Goal: Task Accomplishment & Management: Manage account settings

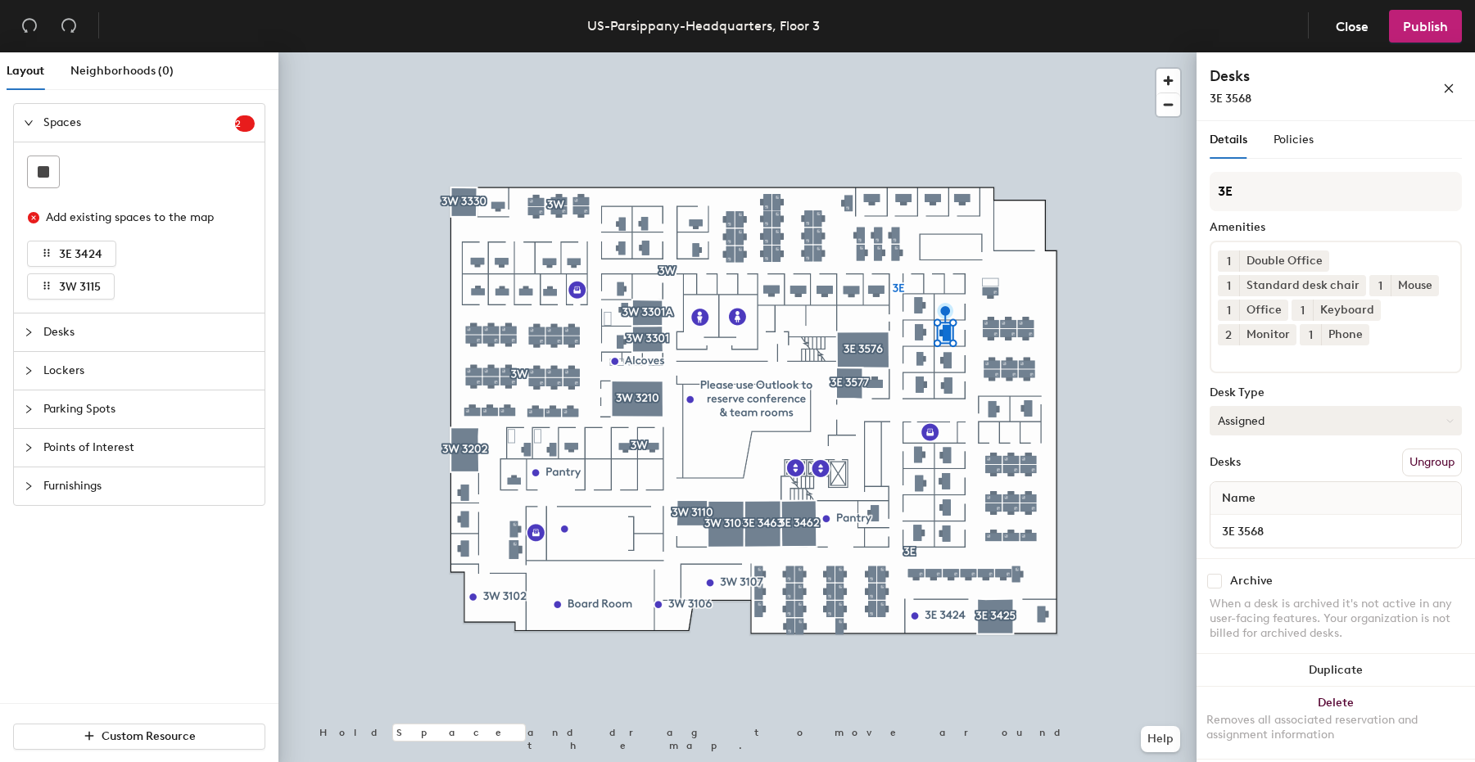
click at [1377, 423] on button "Assigned" at bounding box center [1336, 420] width 252 height 29
click at [1271, 516] on div "Hoteled" at bounding box center [1292, 521] width 164 height 25
click at [1414, 28] on span "Publish" at bounding box center [1425, 27] width 45 height 16
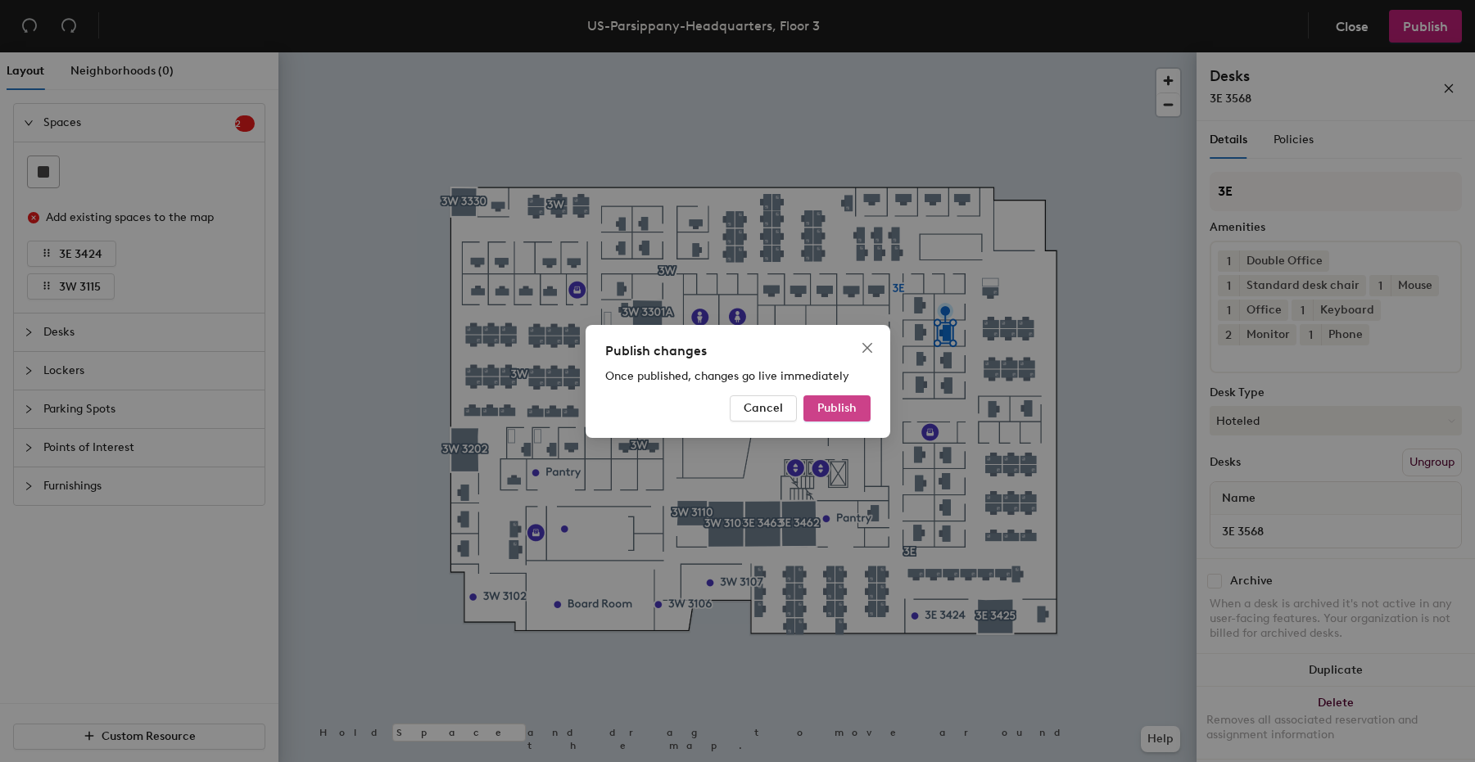
click at [839, 405] on span "Publish" at bounding box center [836, 408] width 39 height 14
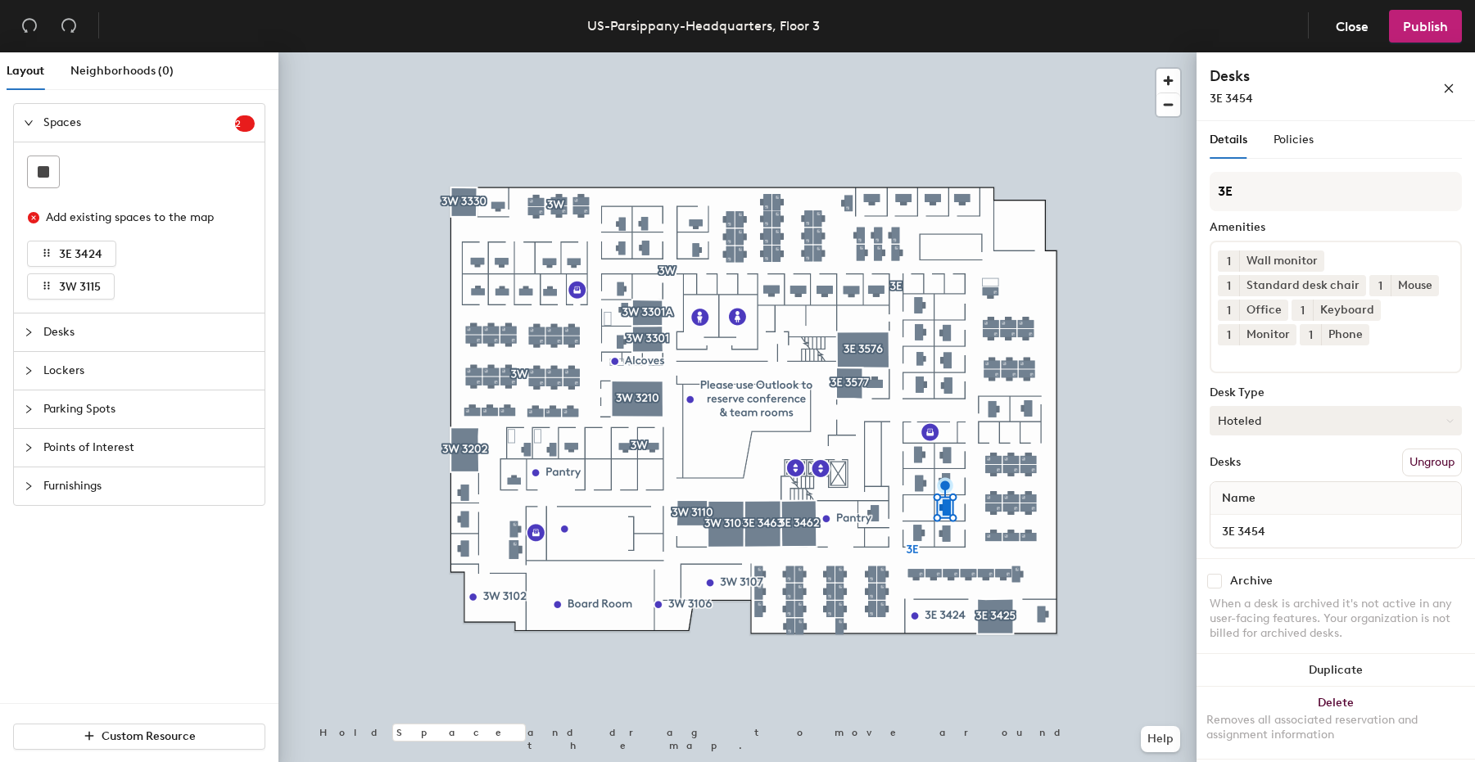
click at [1325, 423] on button "Hoteled" at bounding box center [1336, 420] width 252 height 29
click at [1278, 468] on div "Assigned" at bounding box center [1292, 471] width 164 height 25
click at [1436, 25] on span "Publish" at bounding box center [1425, 27] width 45 height 16
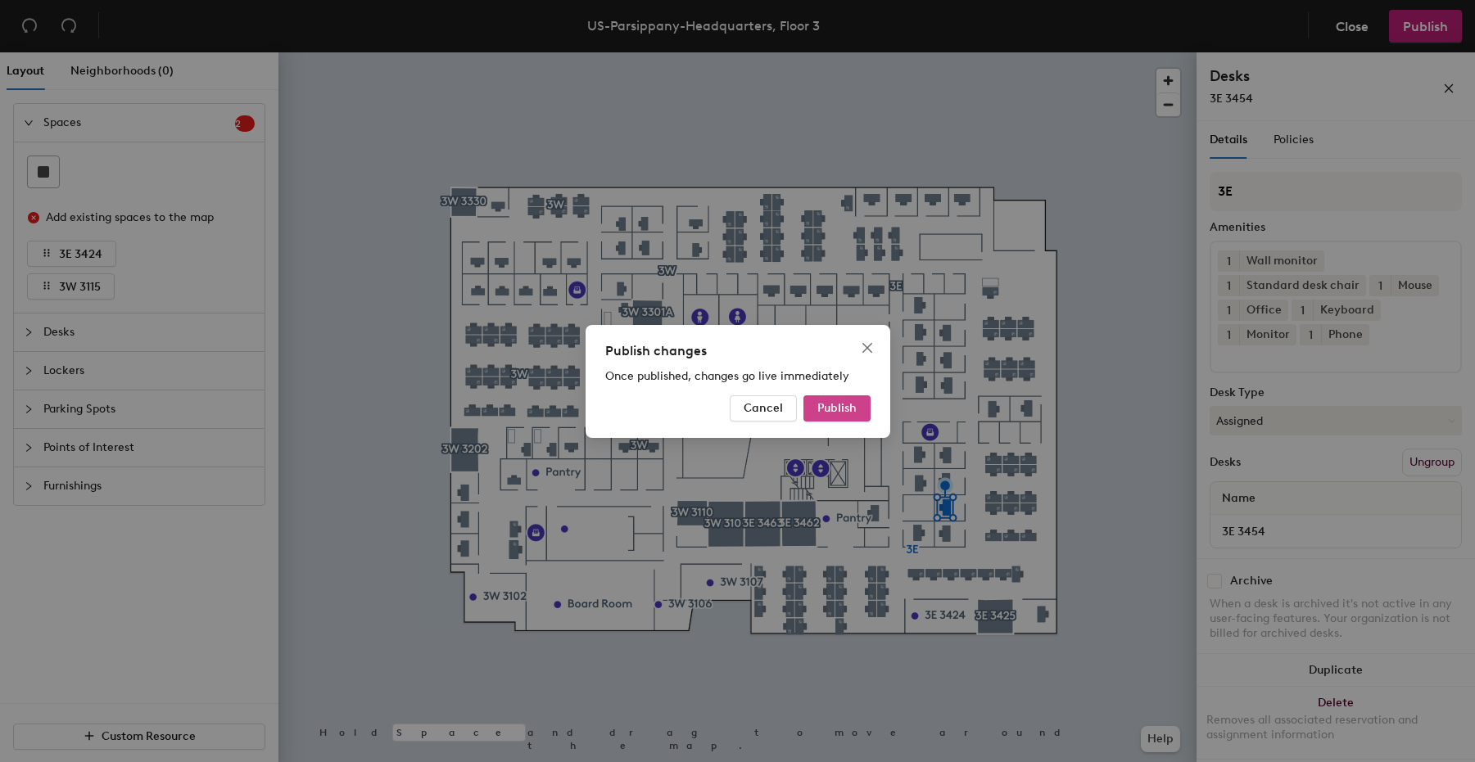
click at [848, 409] on span "Publish" at bounding box center [836, 408] width 39 height 14
